Goal: Task Accomplishment & Management: Manage account settings

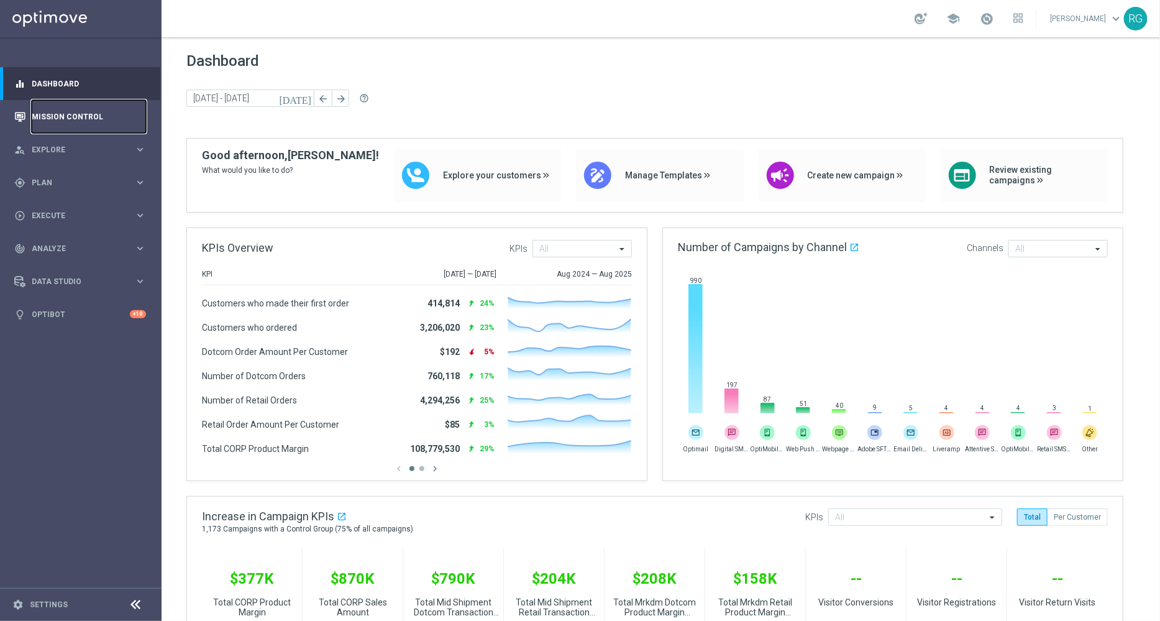
click at [51, 116] on link "Mission Control" at bounding box center [89, 116] width 114 height 33
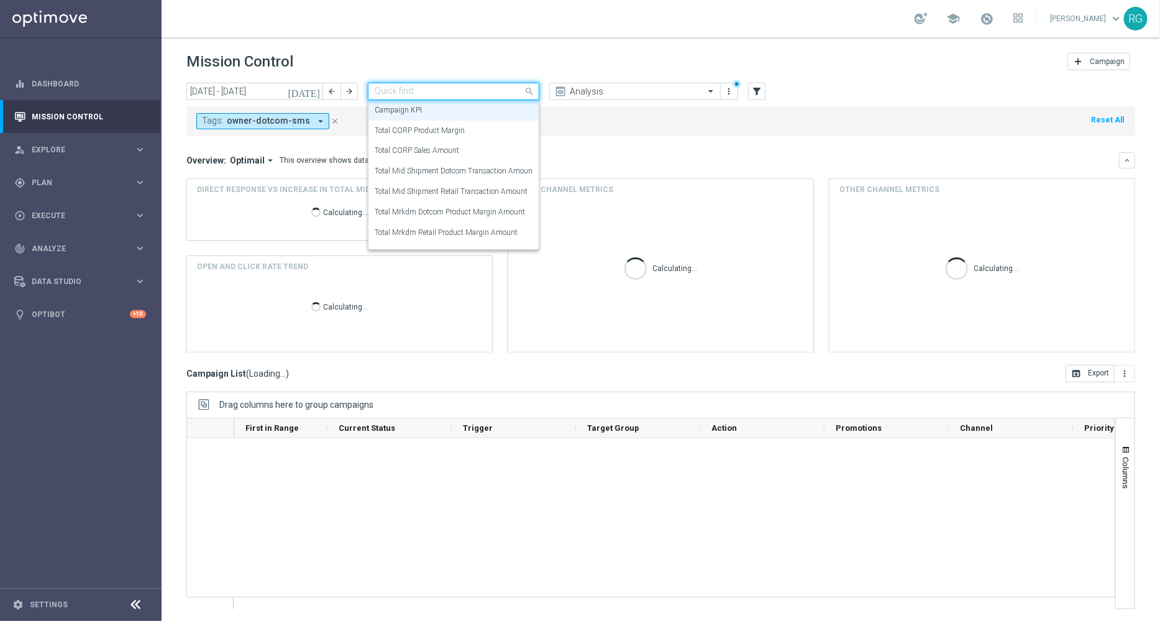
drag, startPoint x: 173, startPoint y: 81, endPoint x: 317, endPoint y: 116, distance: 148.3
click at [334, 104] on div "today 15 Sep 2025 - 21 Sep 2025 arrow_back arrow_forward Quick find Campaign KP…" at bounding box center [661, 346] width 999 height 527
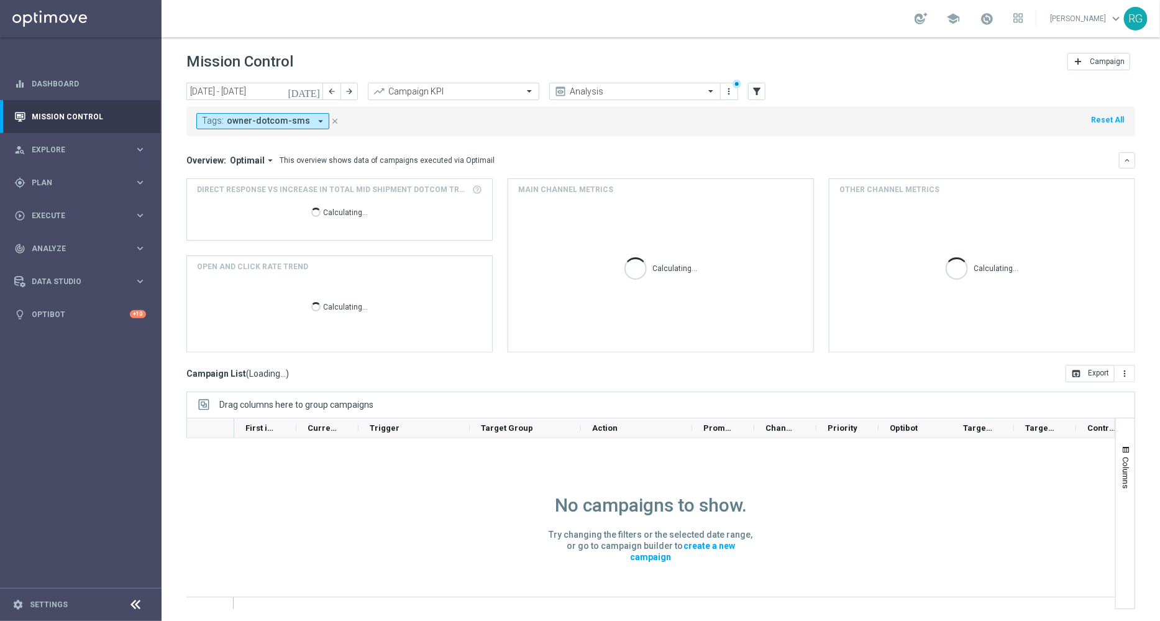
click at [315, 118] on icon "arrow_drop_down" at bounding box center [320, 121] width 11 height 11
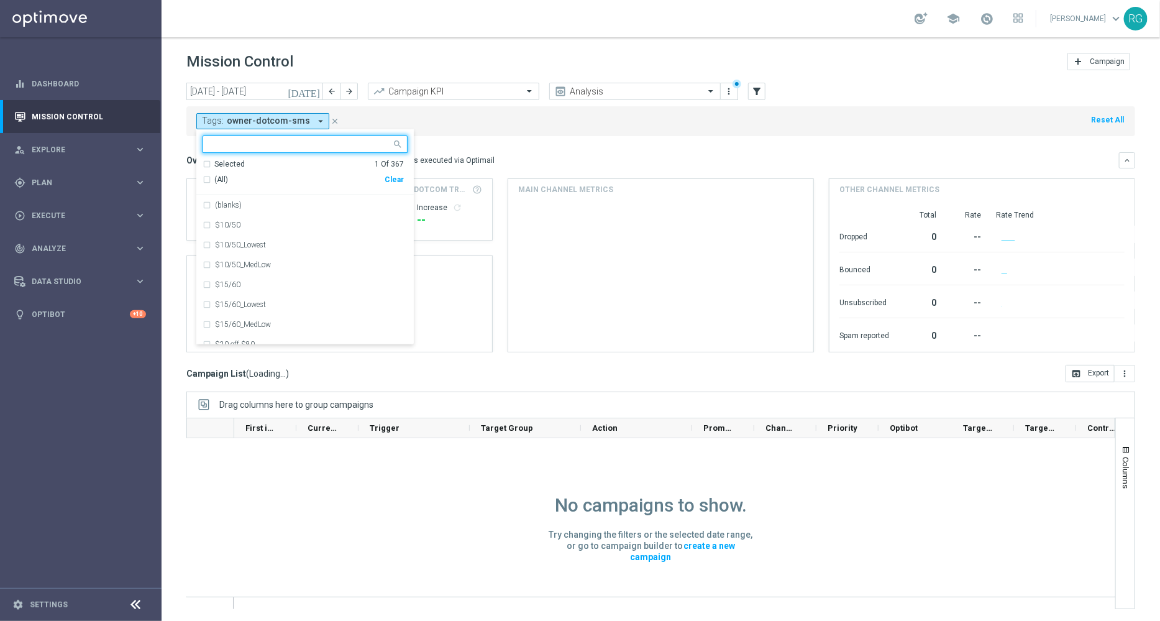
click at [0, 0] on div "Clear" at bounding box center [0, 0] width 0 height 0
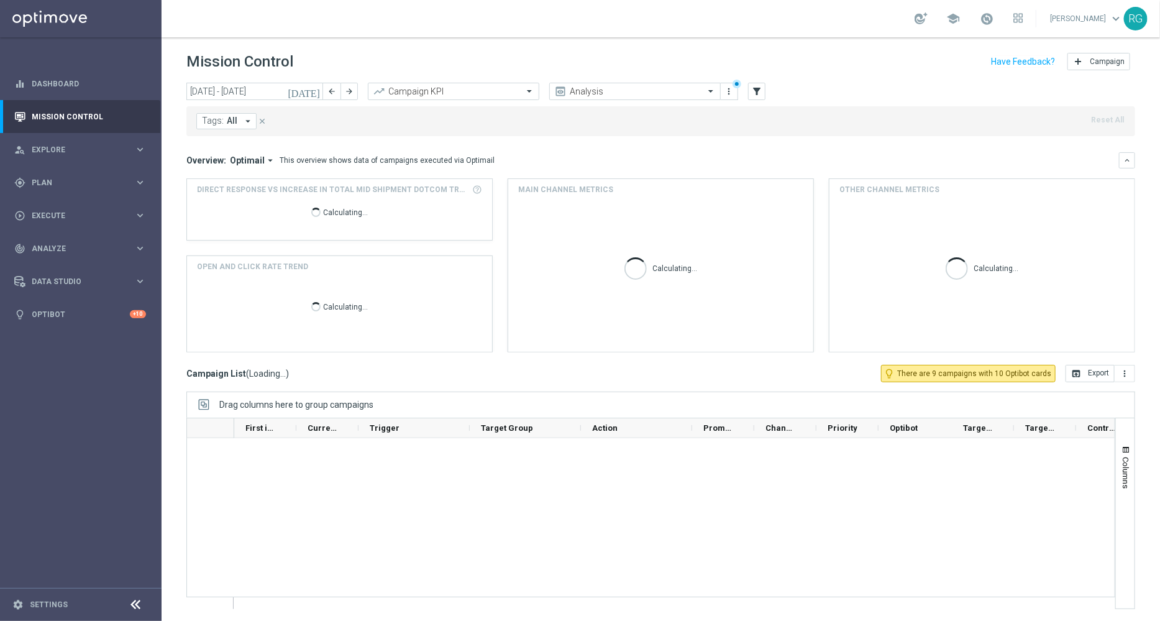
click at [327, 148] on mini-dashboard "Overview: Optimail arrow_drop_down This overview shows data of campaigns execut…" at bounding box center [660, 250] width 949 height 229
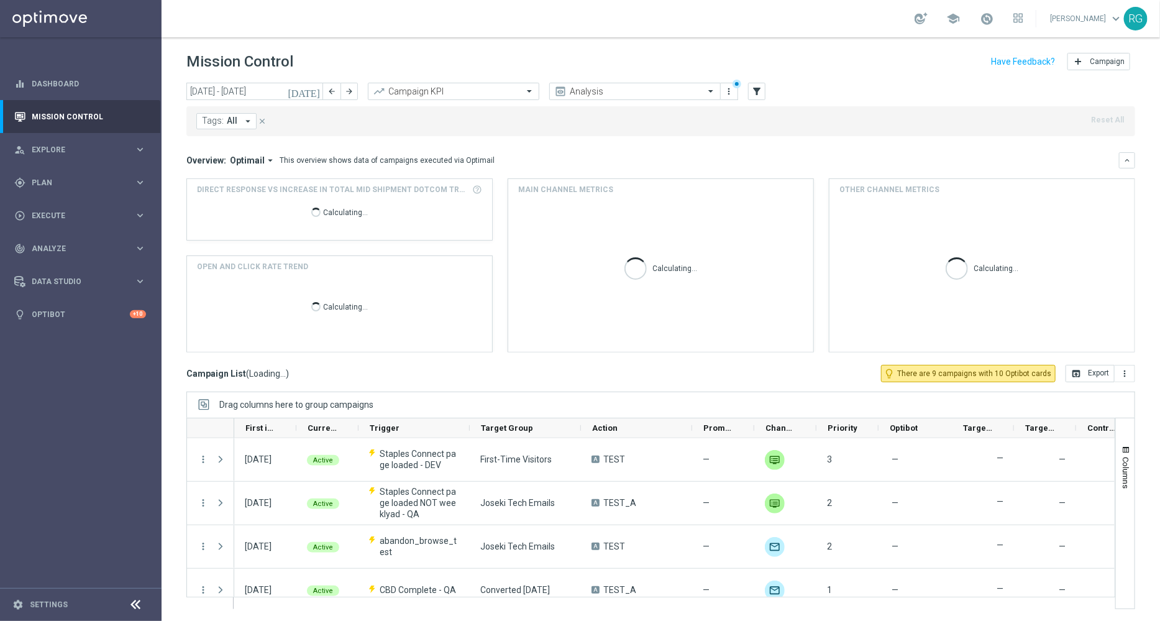
click at [254, 113] on button "Tags: All arrow_drop_down" at bounding box center [226, 121] width 60 height 16
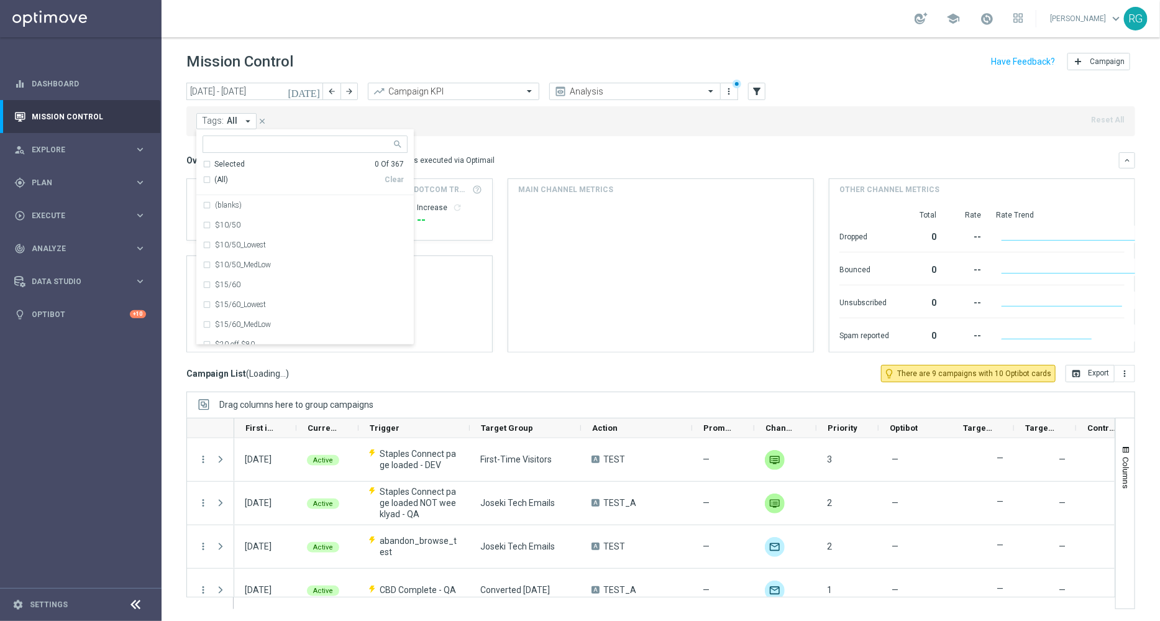
click at [242, 119] on icon "arrow_drop_down" at bounding box center [247, 121] width 11 height 11
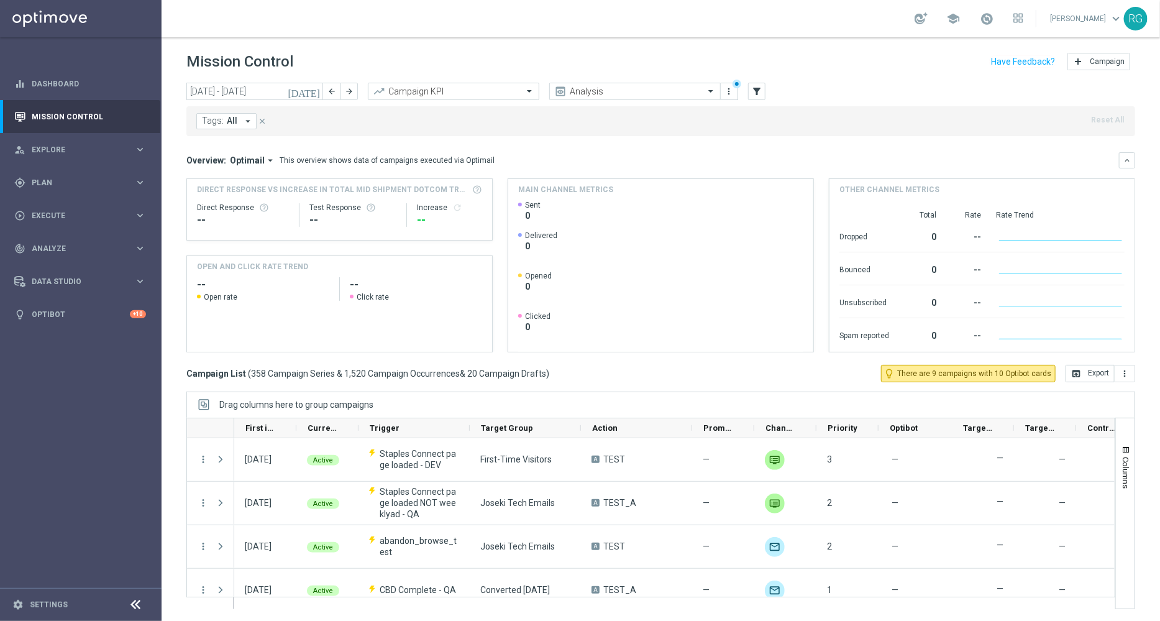
click at [233, 122] on span "All" at bounding box center [232, 121] width 11 height 11
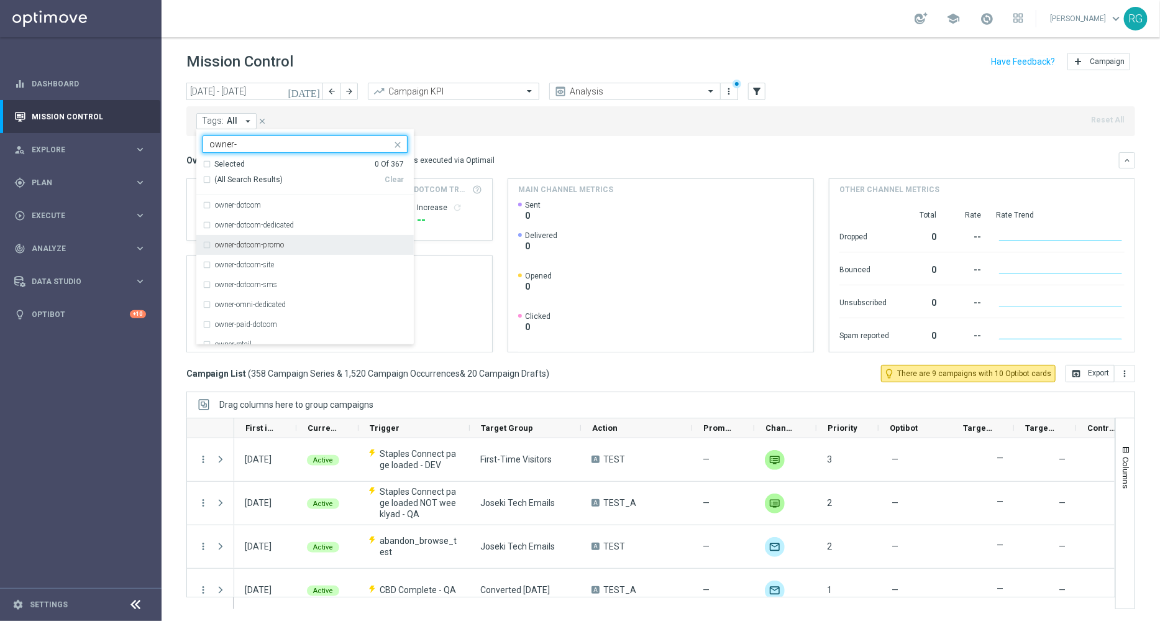
click at [290, 247] on div "owner-dotcom-promo" at bounding box center [311, 244] width 193 height 7
type input "owner-"
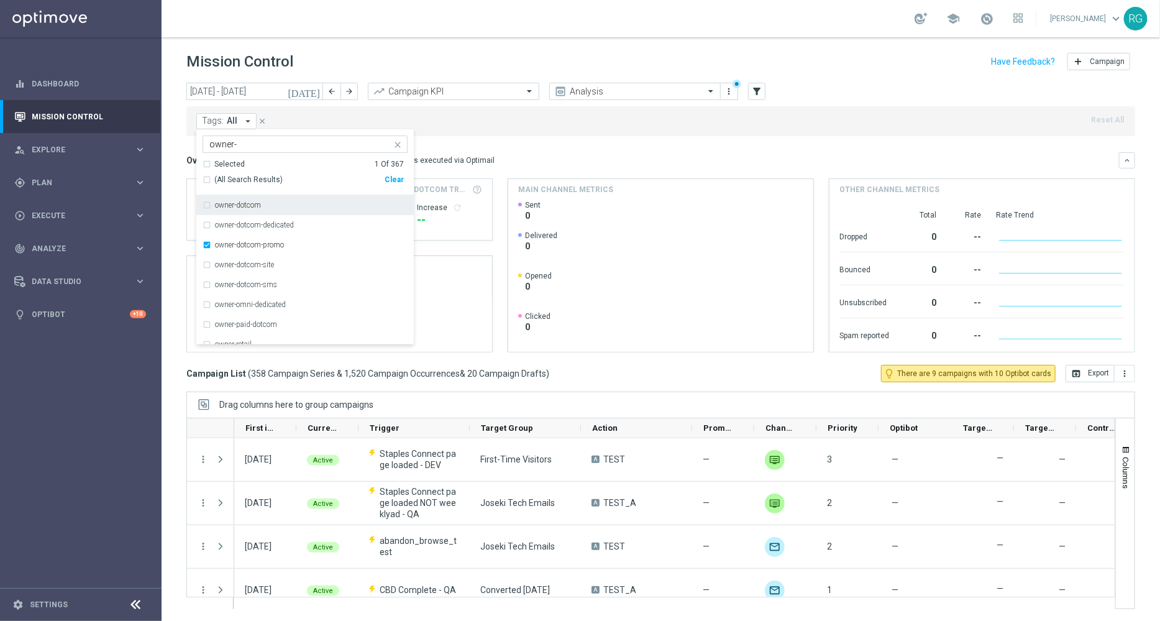
click at [575, 116] on div "Tags: All arrow_drop_down owner-dotcom-promo owner- Selected 1 Of 367 (All Sear…" at bounding box center [660, 121] width 949 height 30
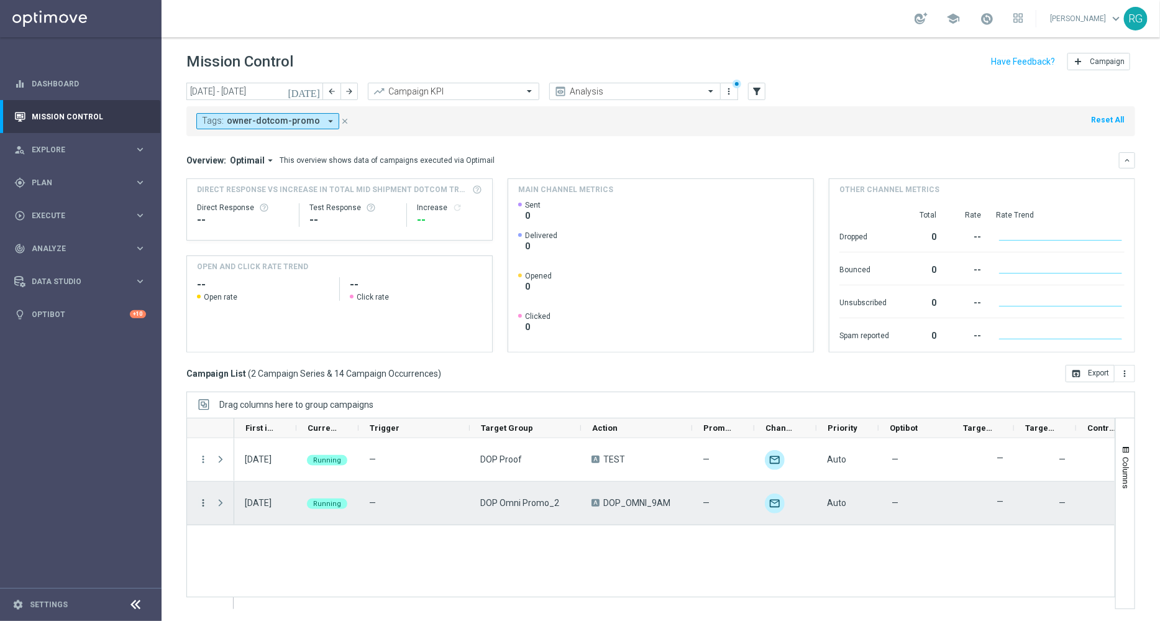
click at [201, 503] on icon "more_vert" at bounding box center [203, 502] width 11 height 11
click at [243, 461] on div "Edit" at bounding box center [285, 465] width 116 height 9
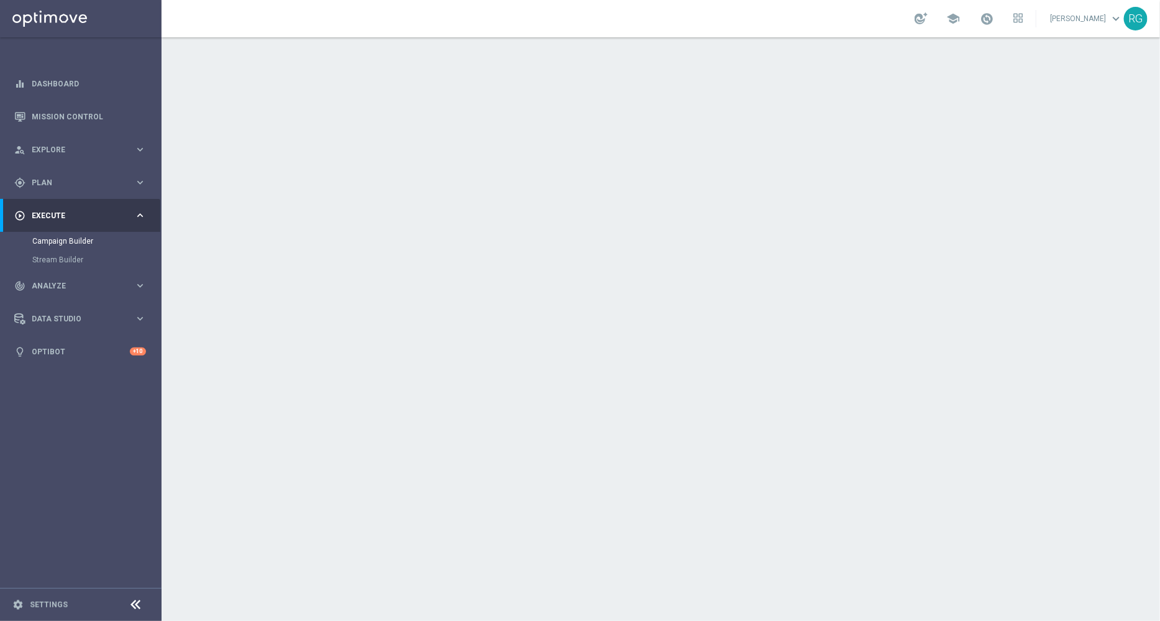
click at [993, 331] on icon "keyboard_arrow_down" at bounding box center [999, 336] width 19 height 19
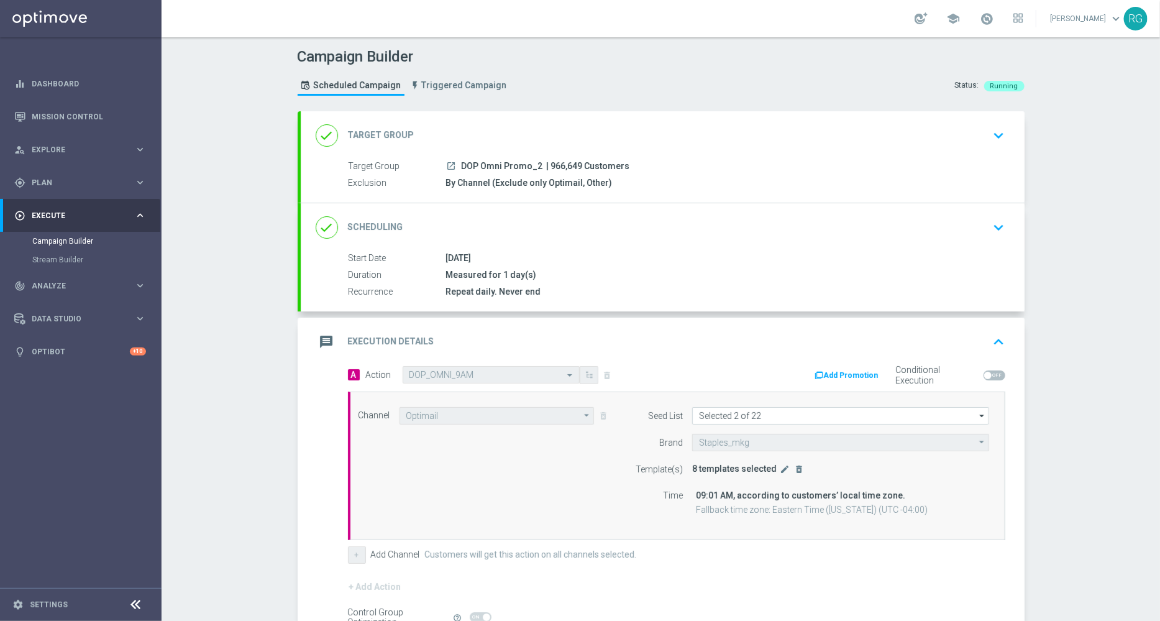
scroll to position [136, 0]
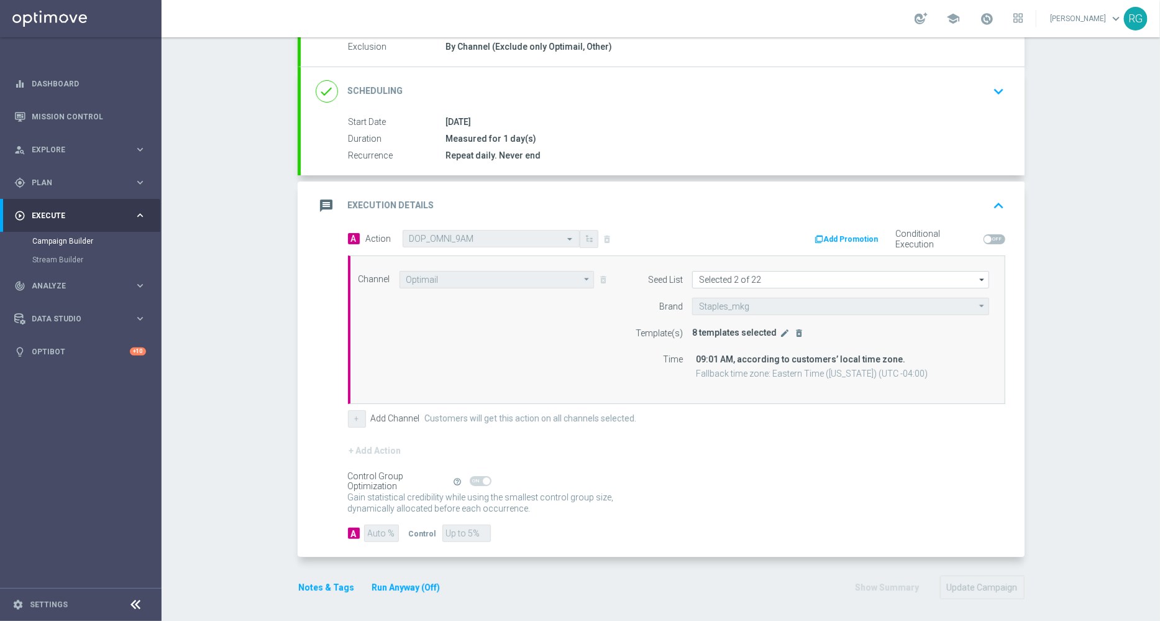
click at [771, 324] on multi-template-input "8 templates selected edit delete_forever" at bounding box center [748, 331] width 113 height 14
click at [780, 329] on icon "edit" at bounding box center [785, 333] width 10 height 10
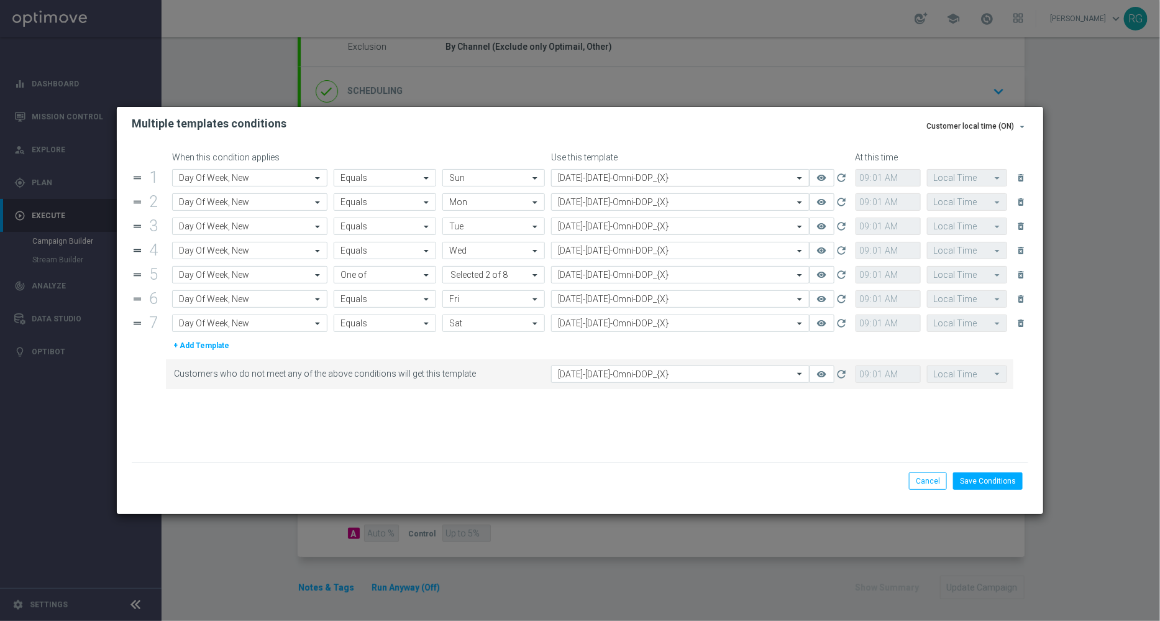
click at [610, 178] on input "text" at bounding box center [668, 178] width 220 height 11
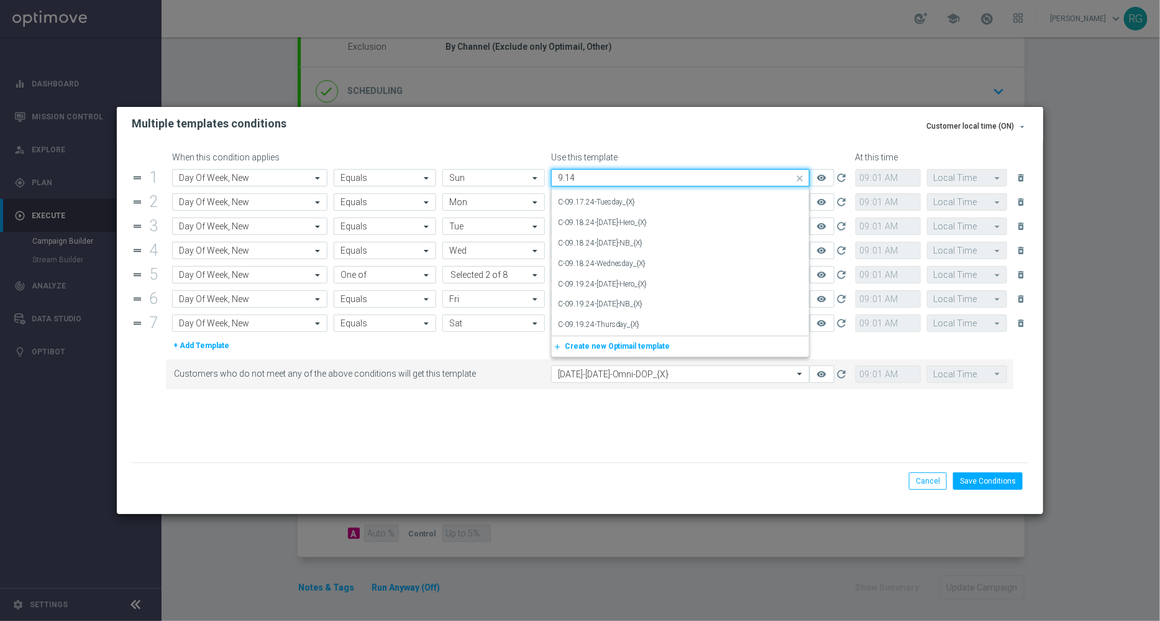
scroll to position [0, 0]
type input "9"
type input "0"
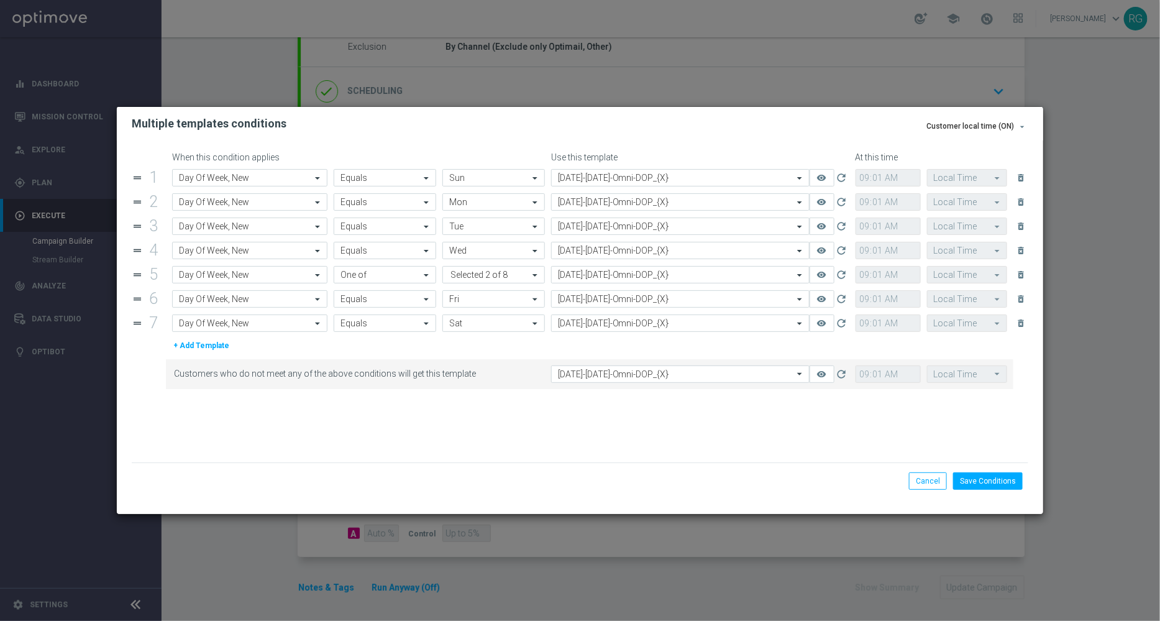
click at [671, 152] on div "Use this template" at bounding box center [700, 157] width 305 height 11
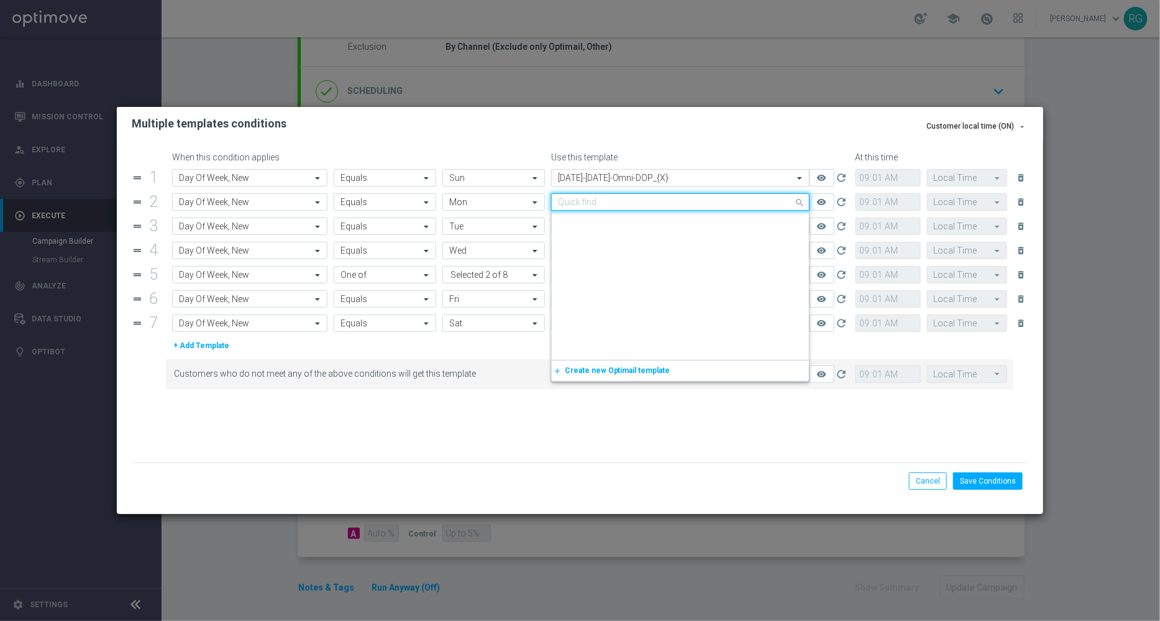
click at [640, 195] on div "Quick find 9.8.25-Monday-Omni-DOP_{X}" at bounding box center [680, 201] width 259 height 17
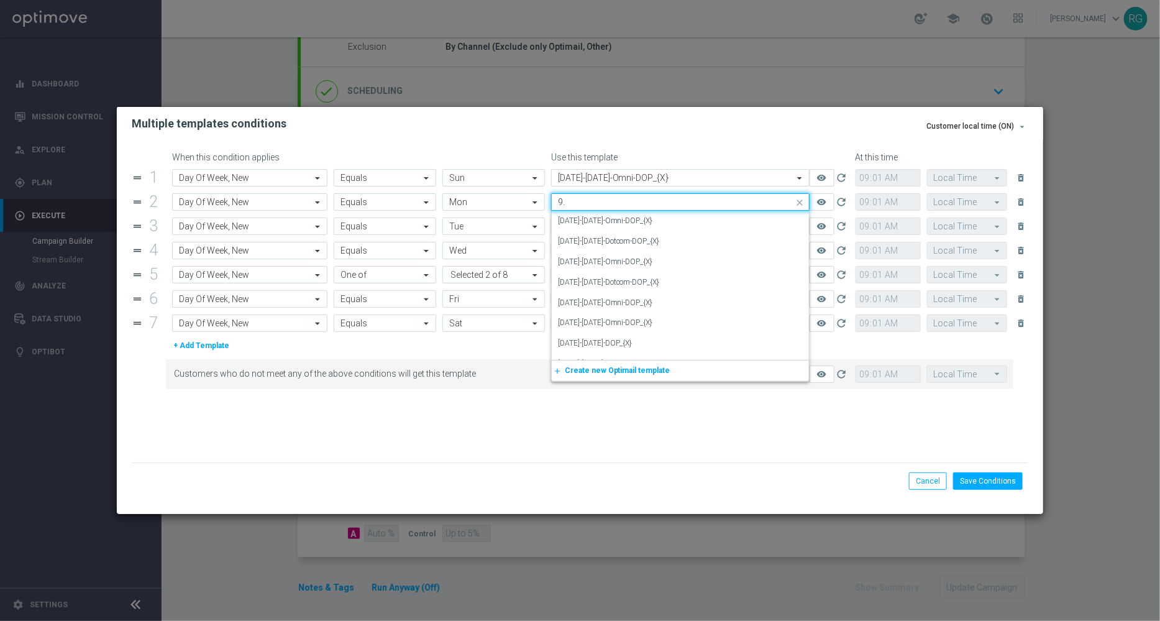
type input "9"
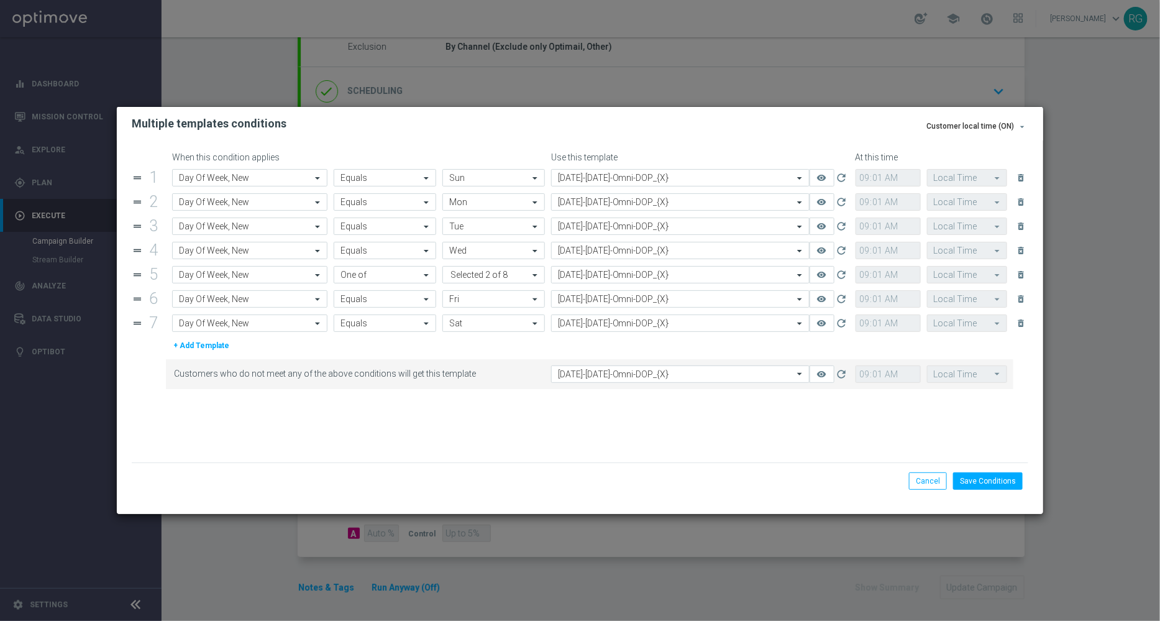
click at [765, 145] on div "When this condition applies Use this template At this time drag_handle 1 Attrib…" at bounding box center [580, 327] width 927 height 374
click at [931, 482] on button "Cancel" at bounding box center [928, 480] width 38 height 17
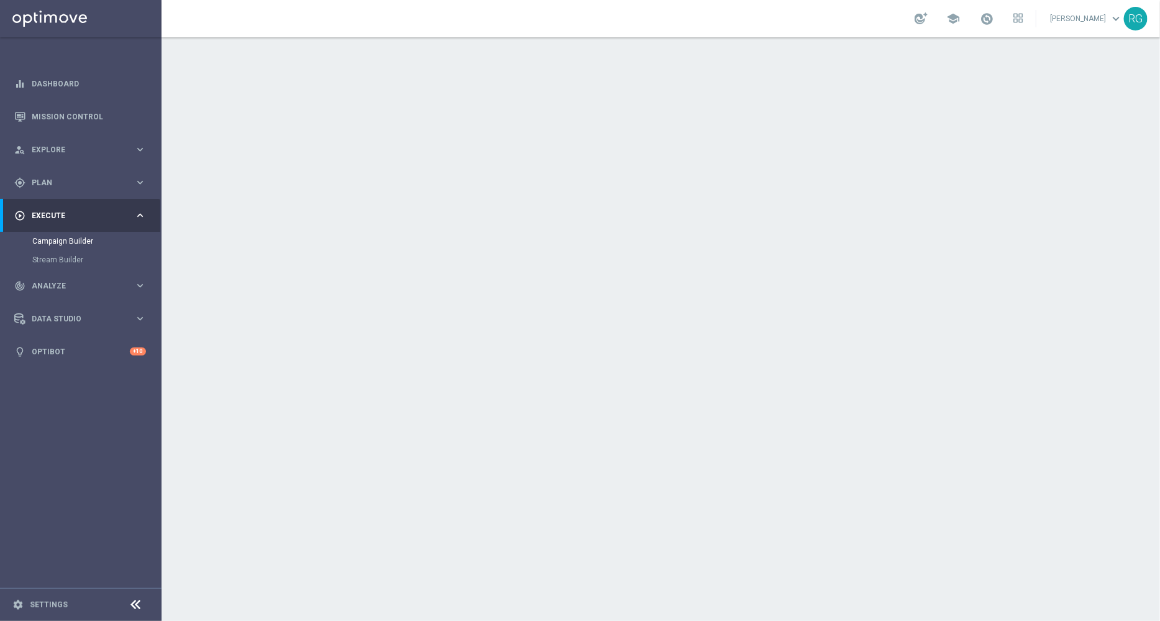
click at [999, 327] on icon "keyboard_arrow_down" at bounding box center [999, 336] width 19 height 19
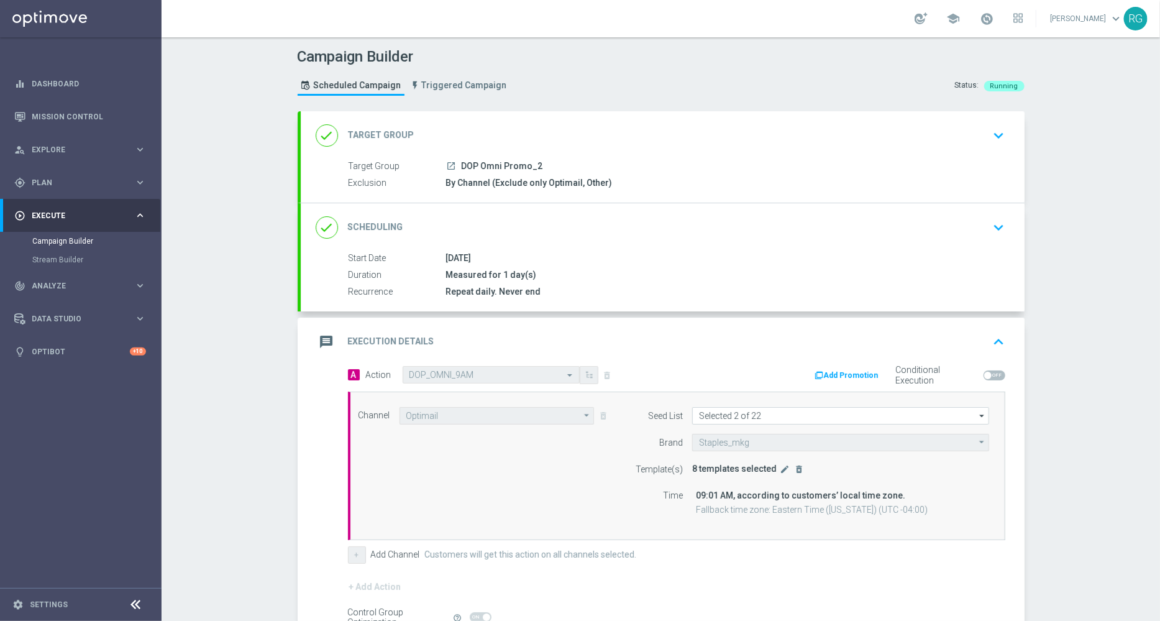
scroll to position [136, 0]
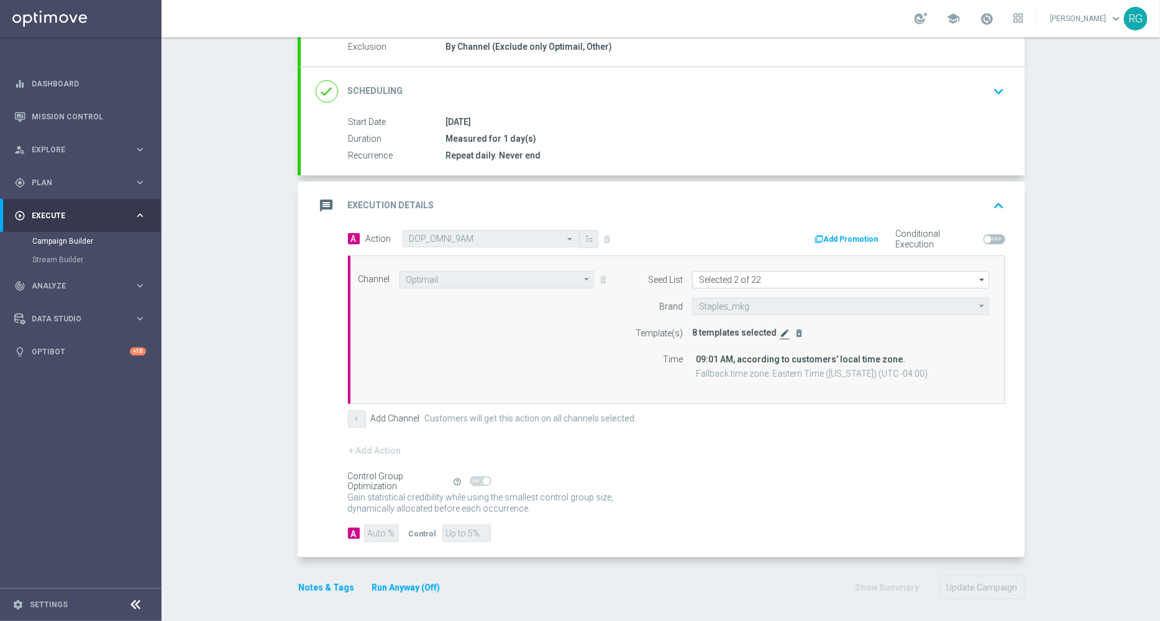
click at [780, 333] on icon "edit" at bounding box center [785, 333] width 10 height 10
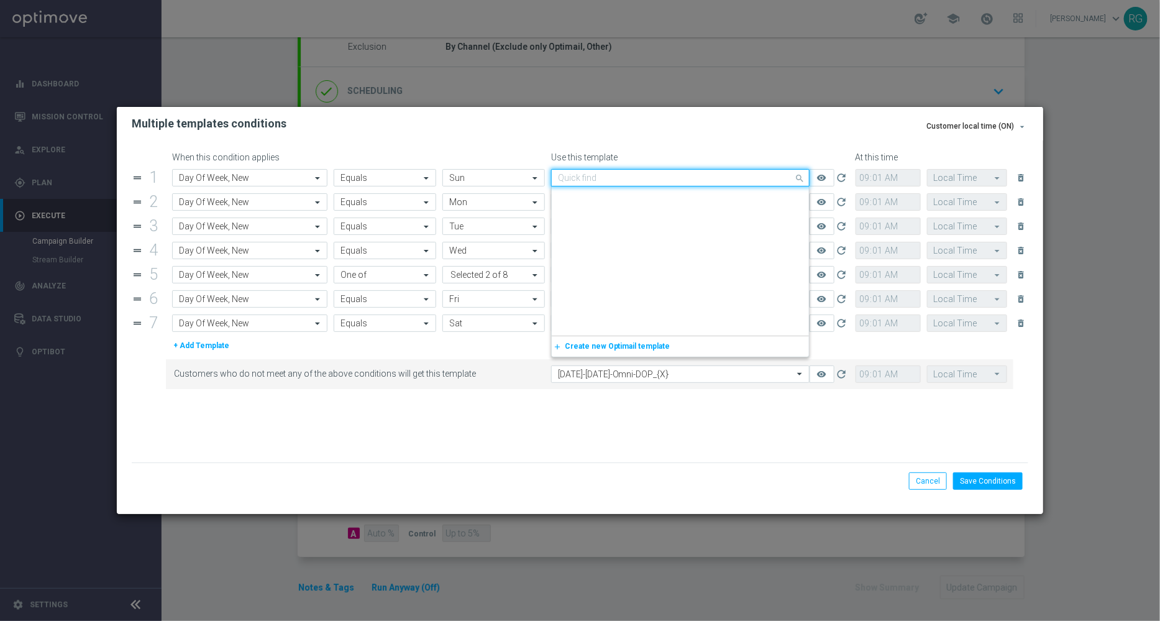
click at [586, 180] on input "text" at bounding box center [668, 178] width 220 height 11
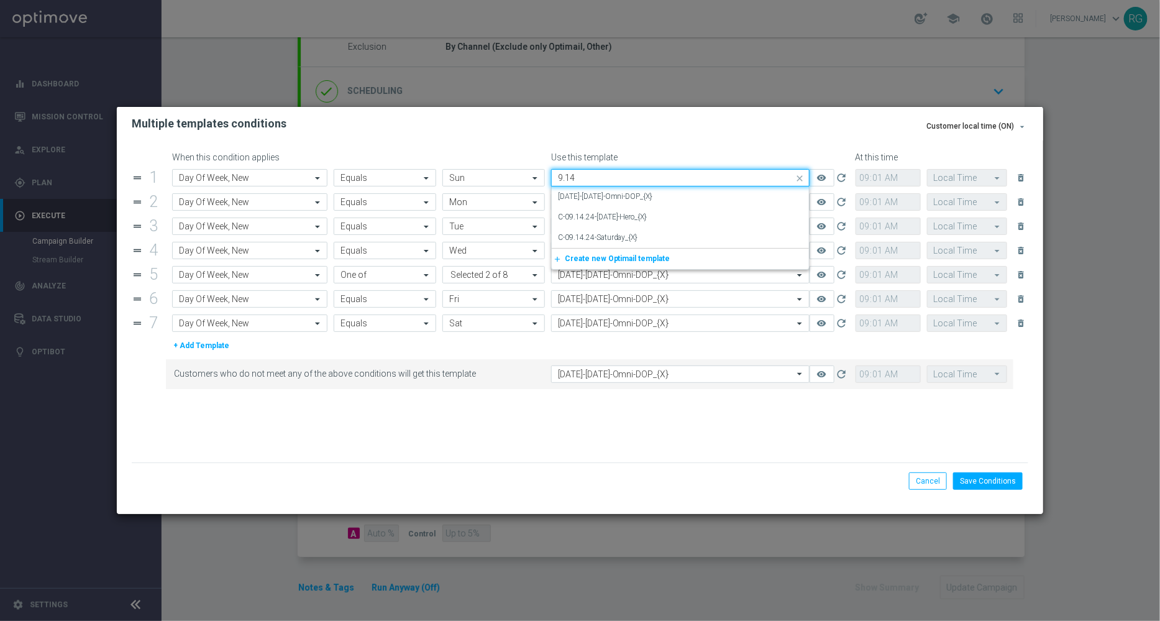
scroll to position [0, 0]
click at [586, 203] on div "9.14.25-Sunday-Omni-DOP_{X}" at bounding box center [680, 196] width 245 height 21
type input "9.14"
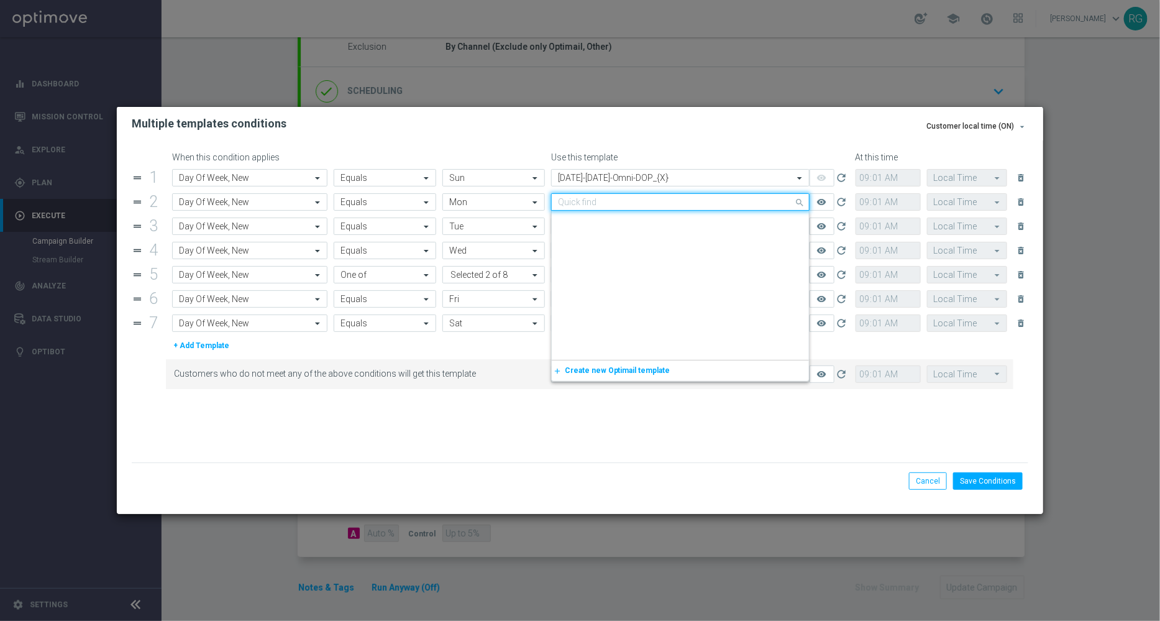
click at [572, 204] on input "text" at bounding box center [668, 202] width 220 height 11
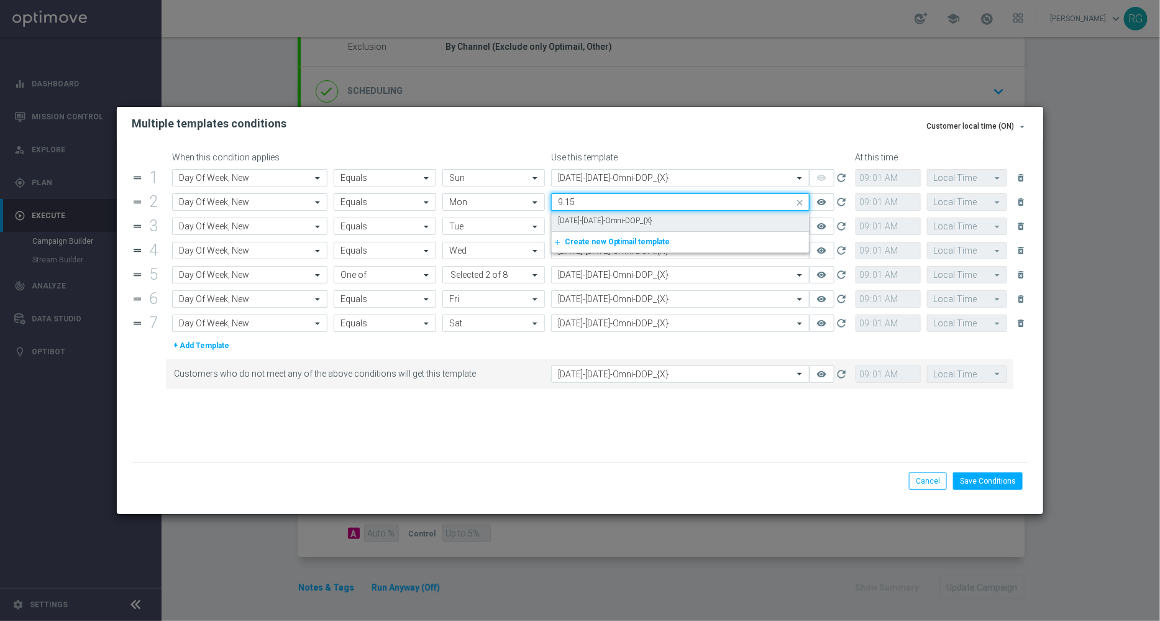
click at [574, 222] on label "9.15.25-Monday-Omni-DOP_{X}" at bounding box center [605, 221] width 95 height 11
type input "9.15"
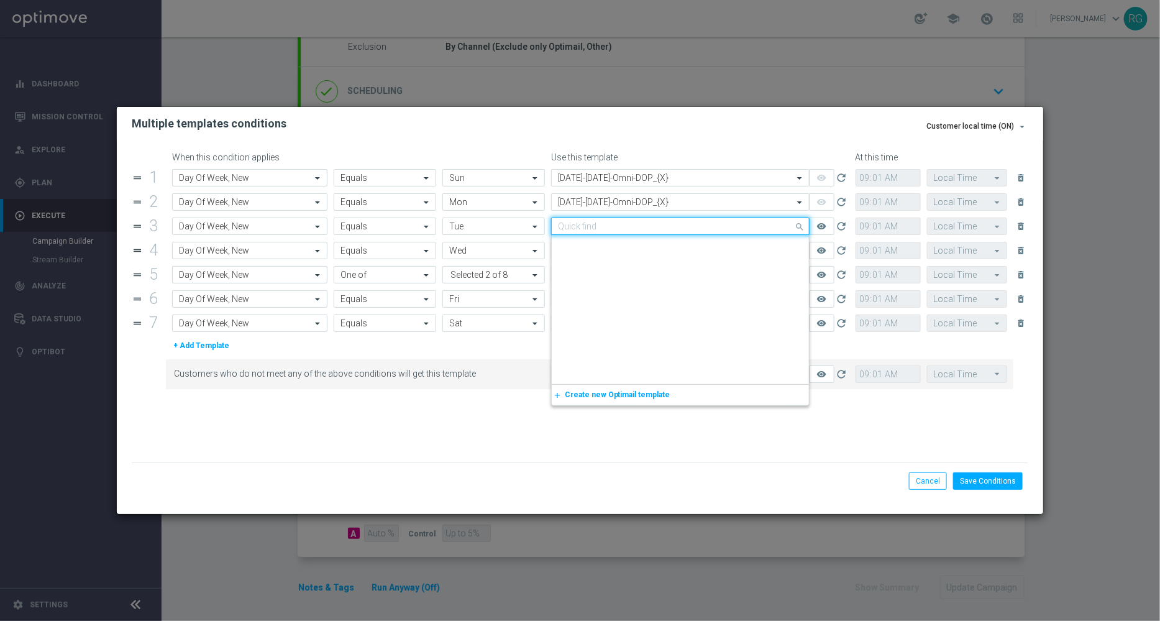
click at [566, 225] on input "text" at bounding box center [668, 226] width 220 height 11
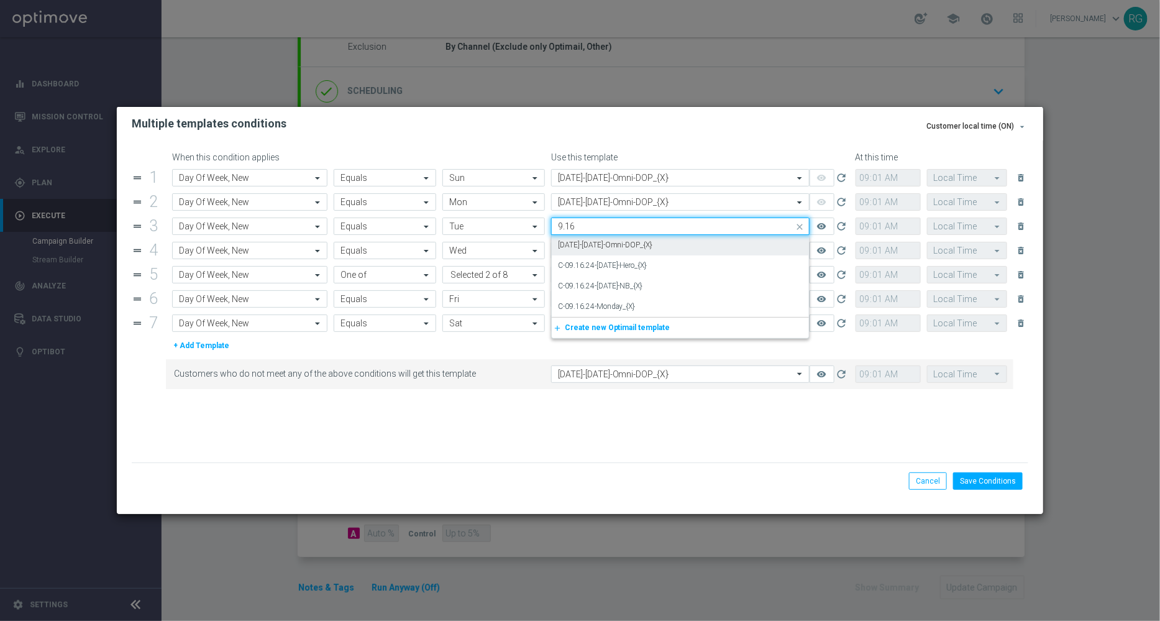
click at [581, 249] on label "9.16.25-Tuesday-Omni-DOP_{X}" at bounding box center [605, 245] width 95 height 11
type input "9.16"
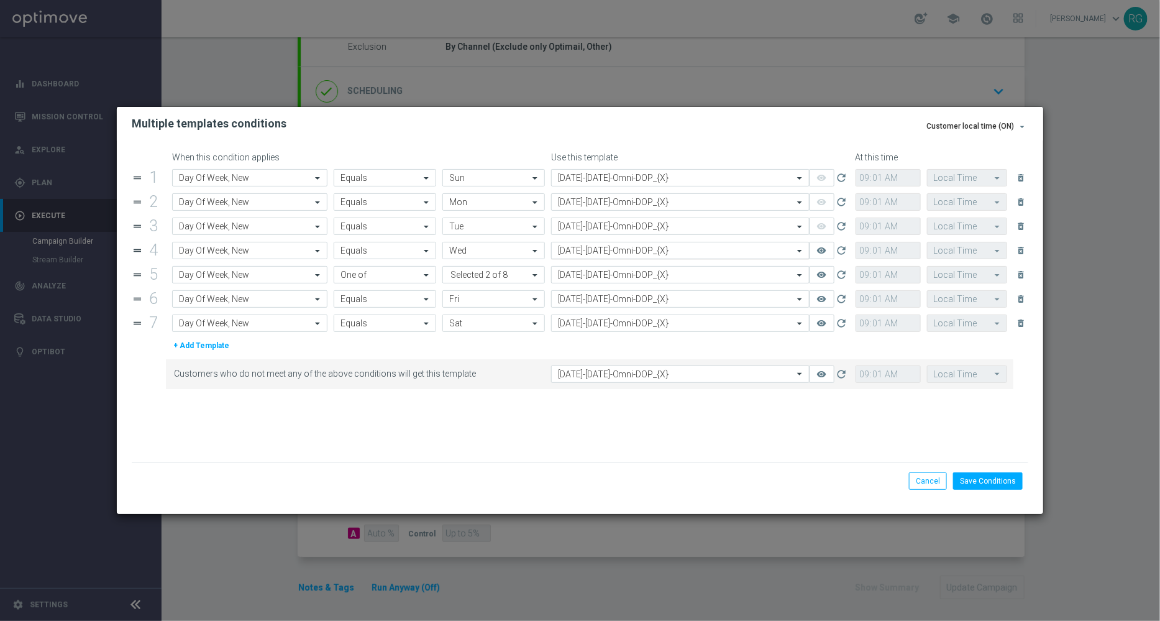
click at [569, 253] on input "text" at bounding box center [668, 251] width 220 height 11
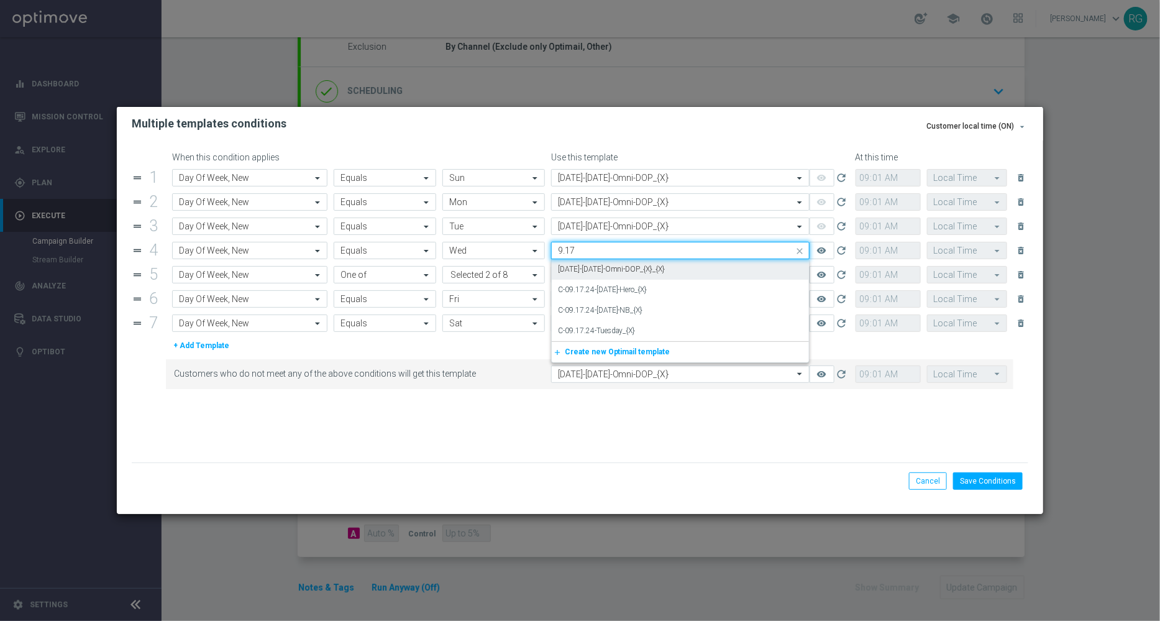
click at [583, 265] on label "9.17.25-Wednesday-Omni-DOP_{X}_{X}" at bounding box center [612, 269] width 108 height 11
type input "9.17"
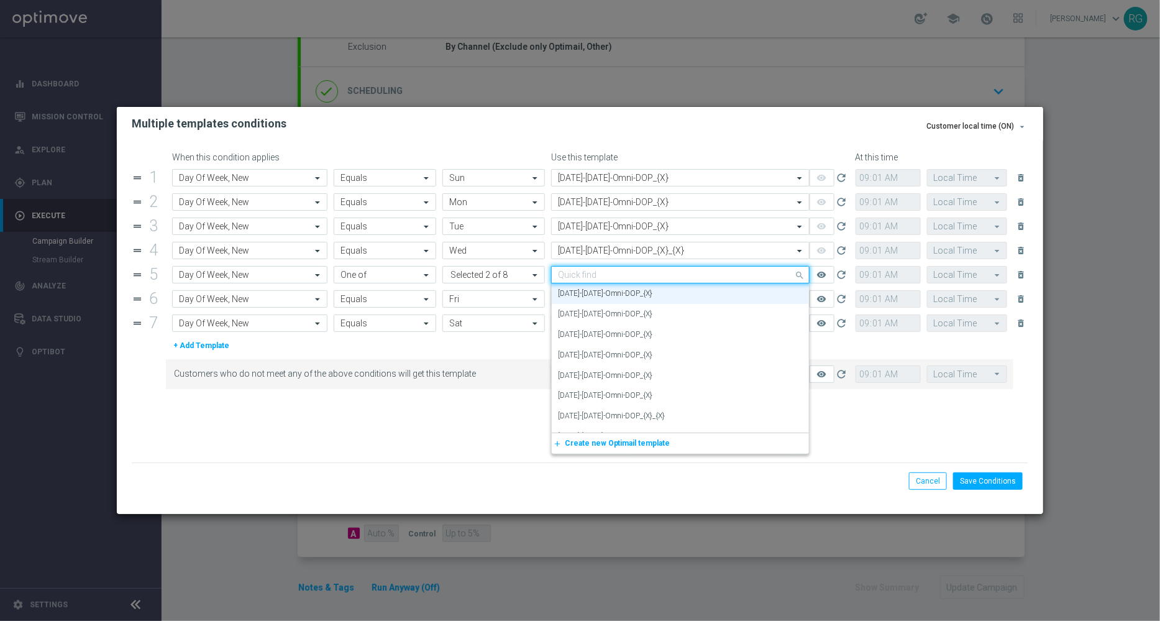
click at [566, 274] on input "text" at bounding box center [668, 275] width 220 height 11
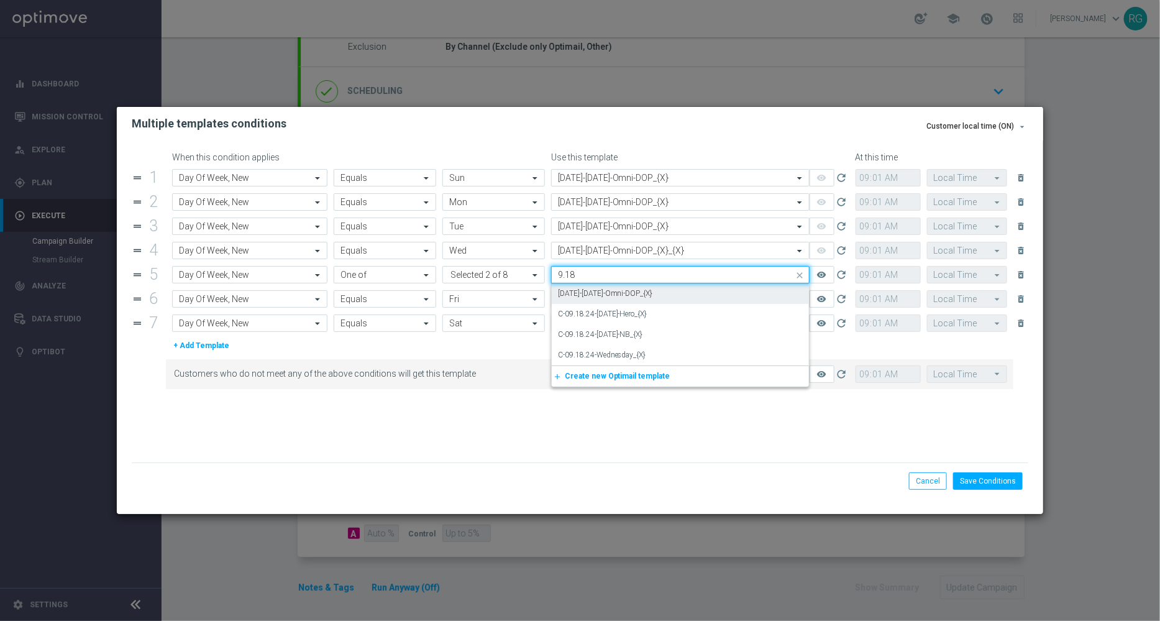
click at [571, 293] on label "9.18.25-Thursday-Omni-DOP_{X}" at bounding box center [605, 293] width 95 height 11
type input "9.18"
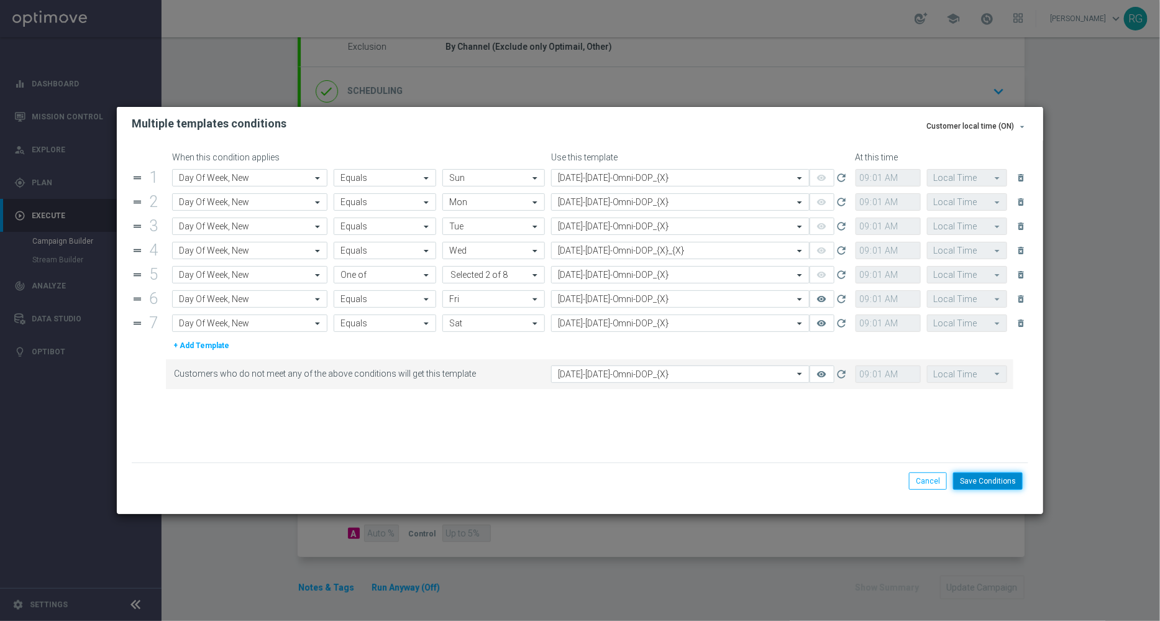
click at [966, 475] on button "Save Conditions" at bounding box center [988, 480] width 70 height 17
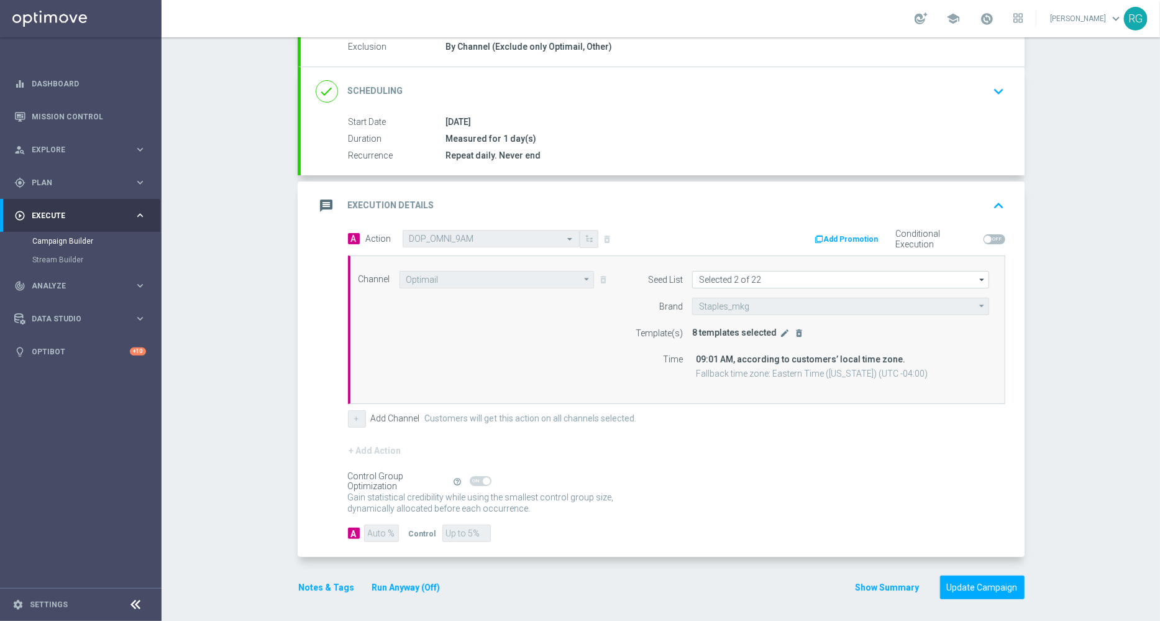
click at [980, 597] on div "done Target Group keyboard_arrow_down Target Group launch DOP Omni Promo_2 | 96…" at bounding box center [661, 293] width 727 height 637
click at [980, 589] on button "Update Campaign" at bounding box center [982, 588] width 85 height 24
